Goal: Check status: Check status

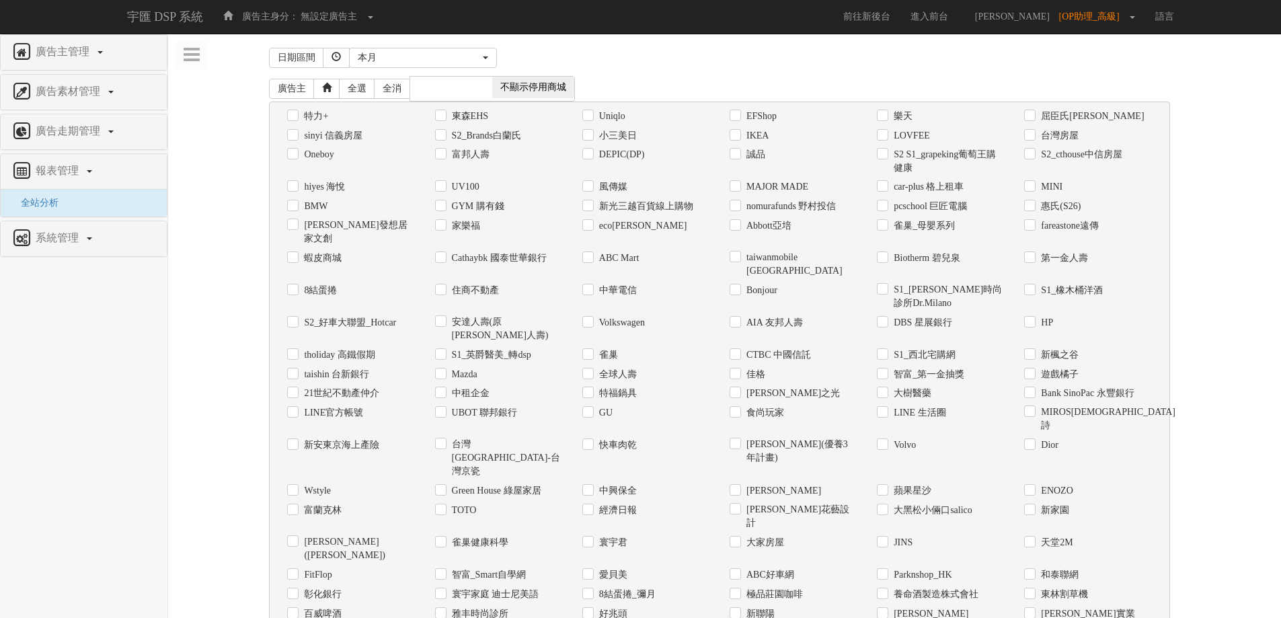
click at [610, 120] on label "Uniqlo" at bounding box center [611, 116] width 30 height 13
click at [591, 120] on input "Uniqlo" at bounding box center [586, 116] width 9 height 9
checkbox input "true"
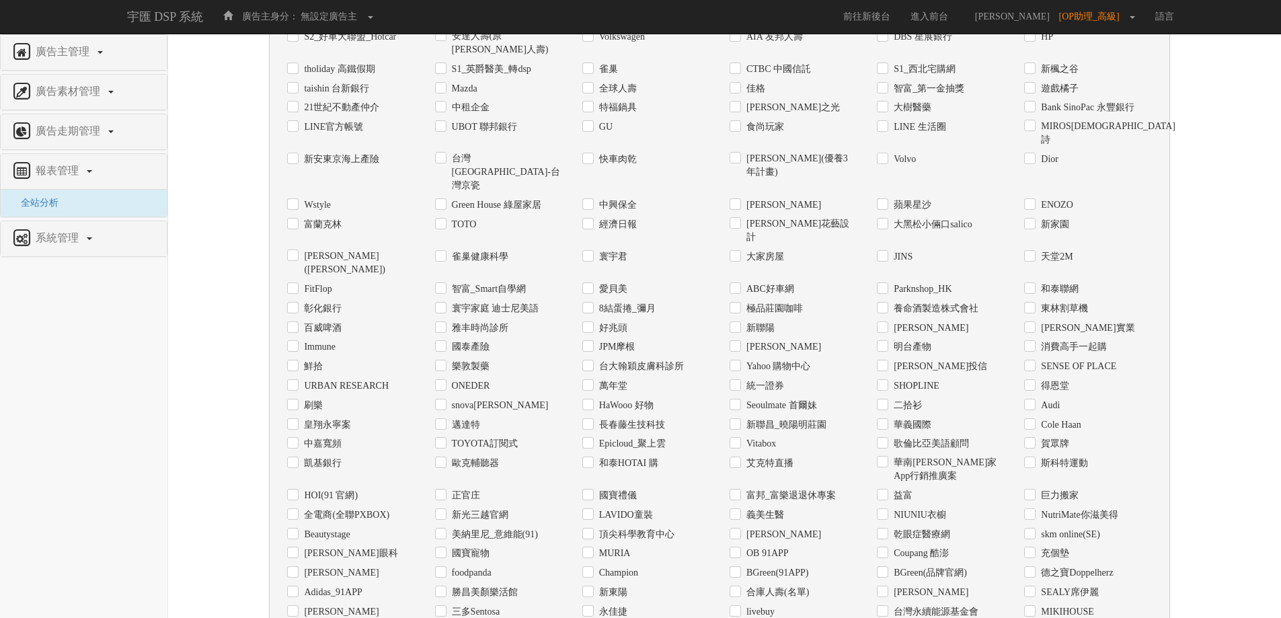
scroll to position [535, 0]
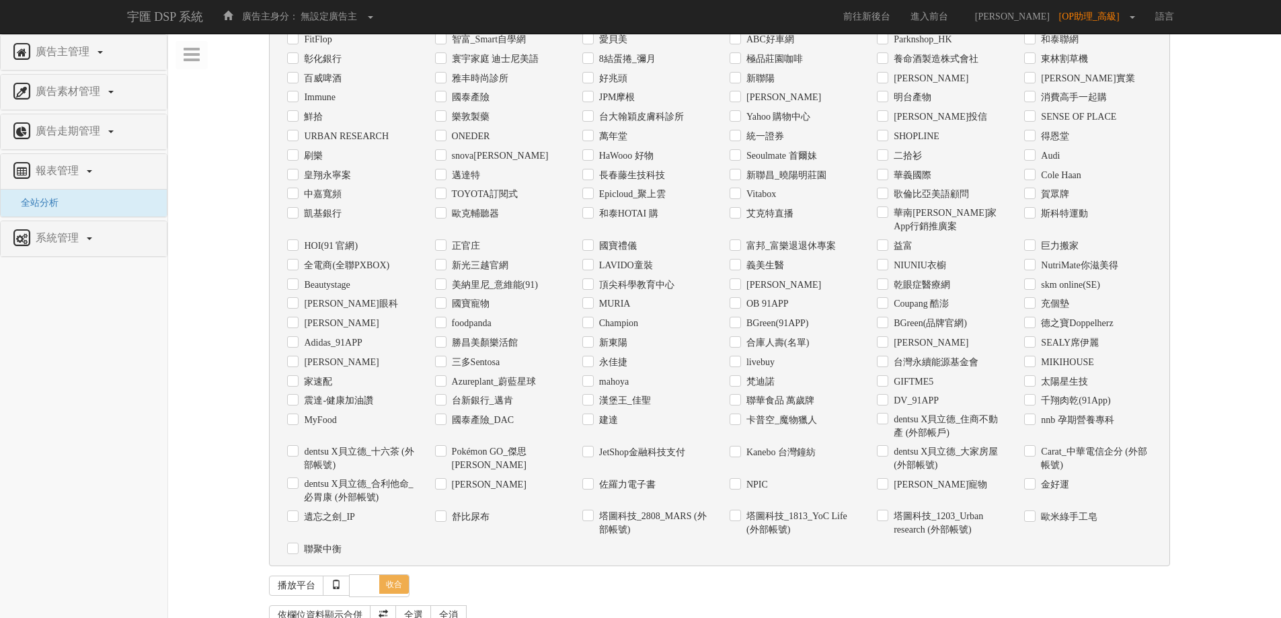
checkbox input "true"
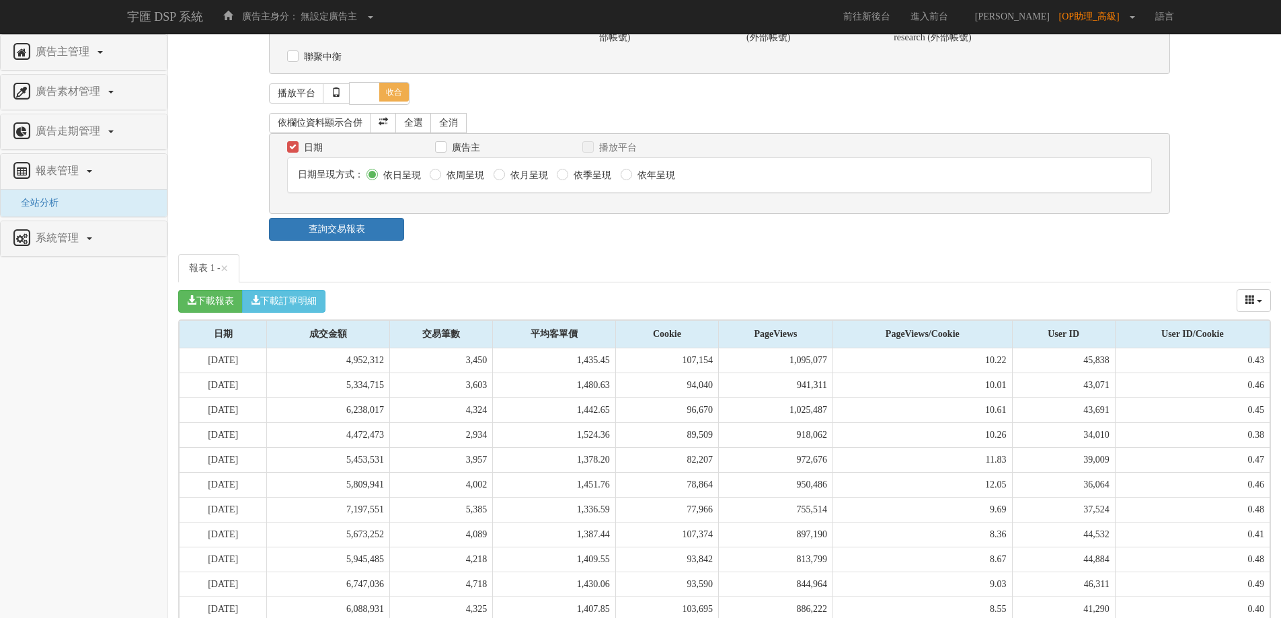
scroll to position [1152, 0]
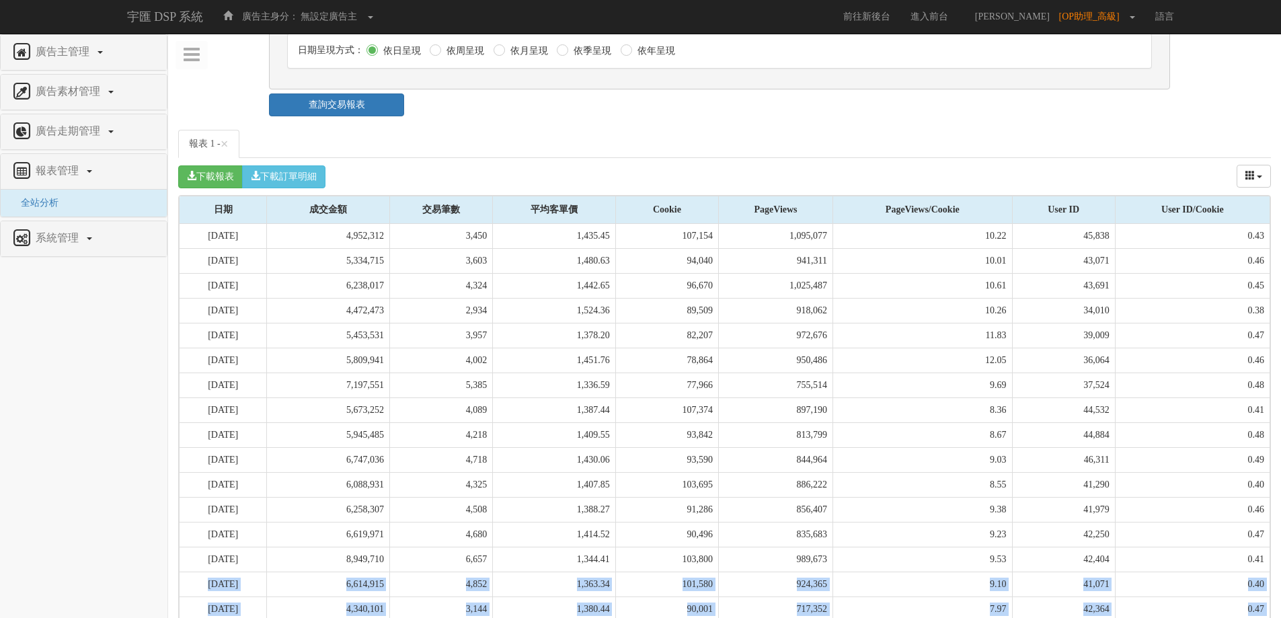
drag, startPoint x: 193, startPoint y: 488, endPoint x: 1269, endPoint y: 537, distance: 1077.5
click at [1269, 537] on tbody "[DATE] 4,952,312 3,450 1,435.45 107,154 1,095,077 10.22 45,838 0.43 [DATE] 5,33…" at bounding box center [725, 460] width 1090 height 473
copy tbody "[DATE] 6,614,915 4,852 1,363.34 101,580 924,365 9.10 41,071 0.40 [DATE] 4,340,1…"
